Goal: Information Seeking & Learning: Learn about a topic

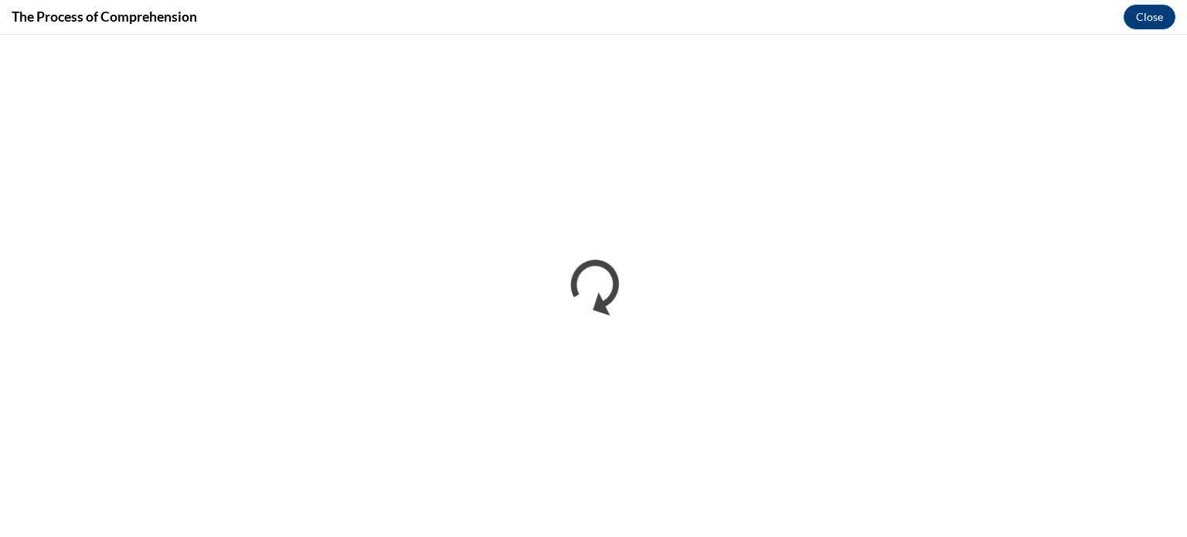
scroll to position [321, 0]
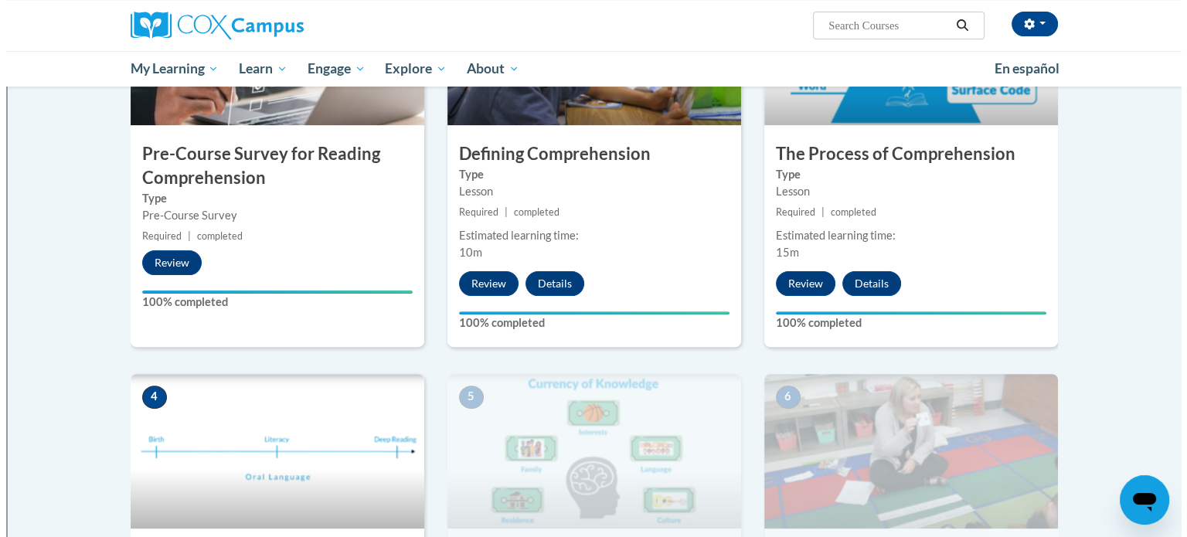
scroll to position [713, 0]
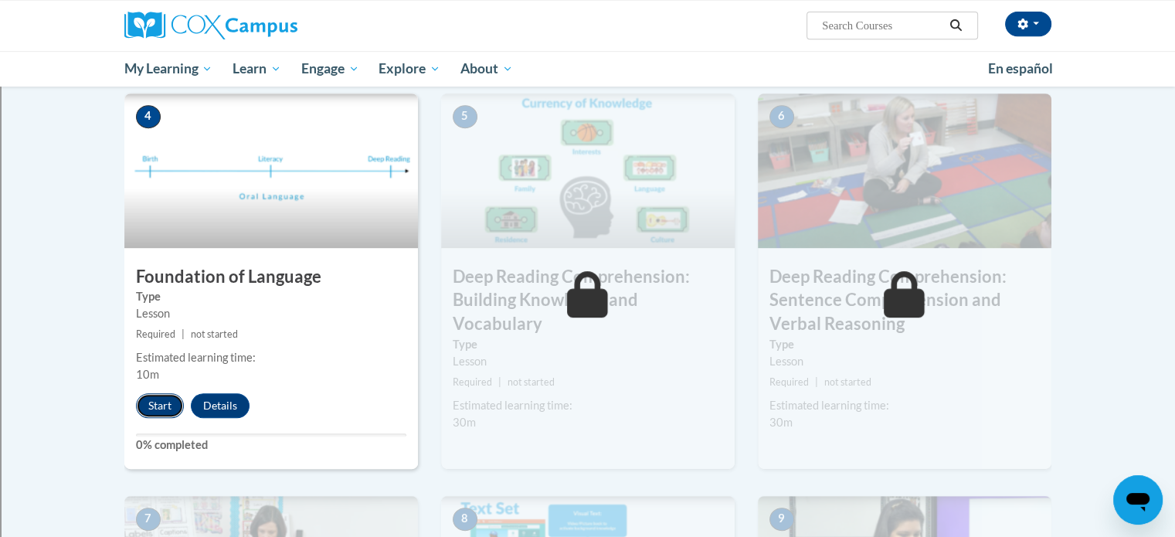
click at [145, 410] on button "Start" at bounding box center [160, 405] width 48 height 25
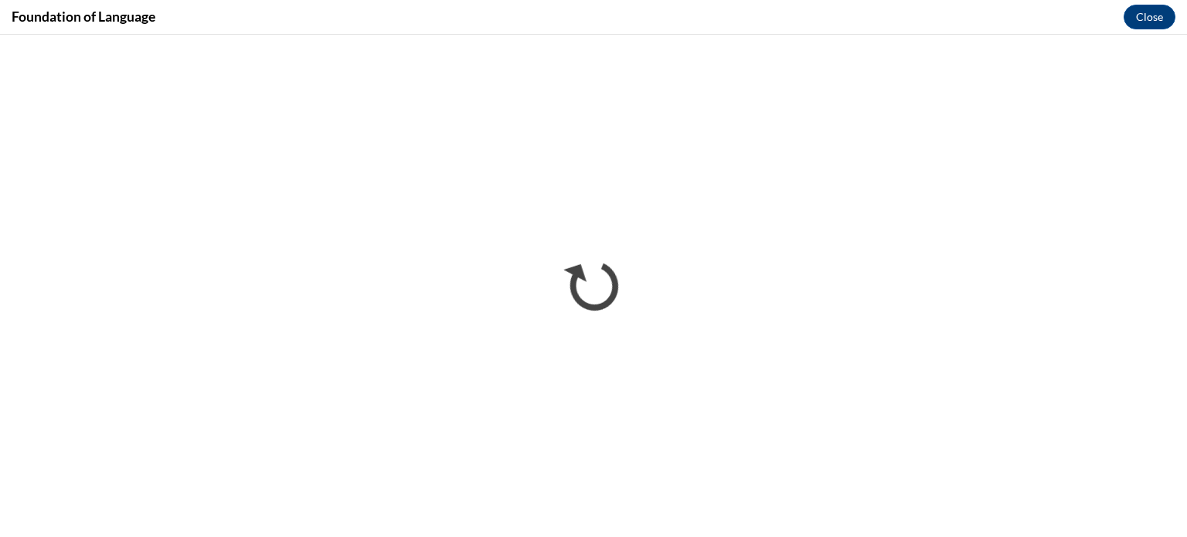
scroll to position [0, 0]
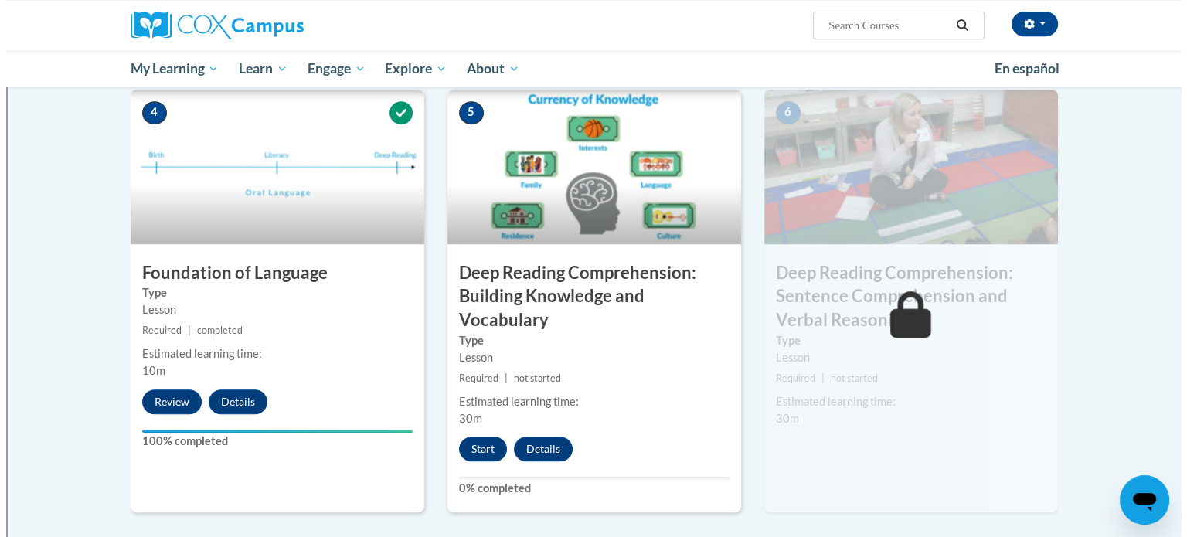
scroll to position [716, 0]
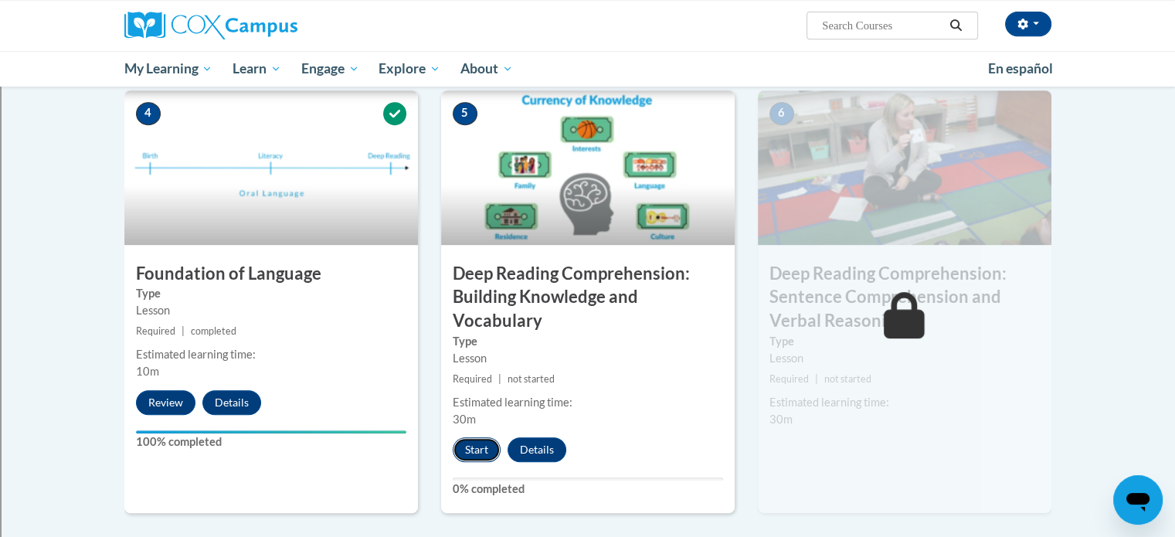
click at [480, 445] on button "Start" at bounding box center [477, 449] width 48 height 25
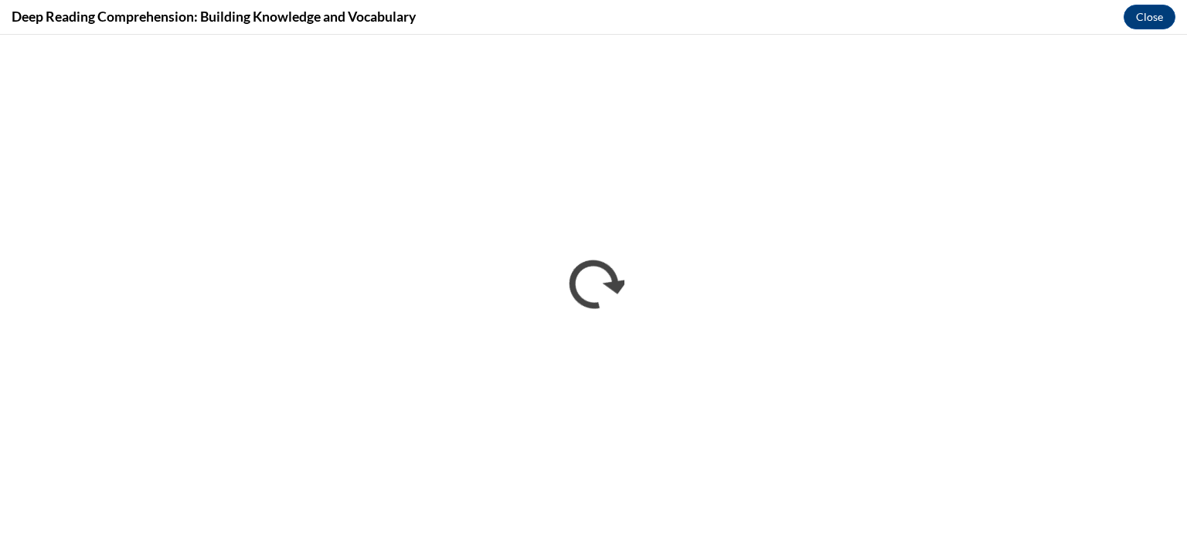
scroll to position [0, 0]
